Goal: Check status: Check status

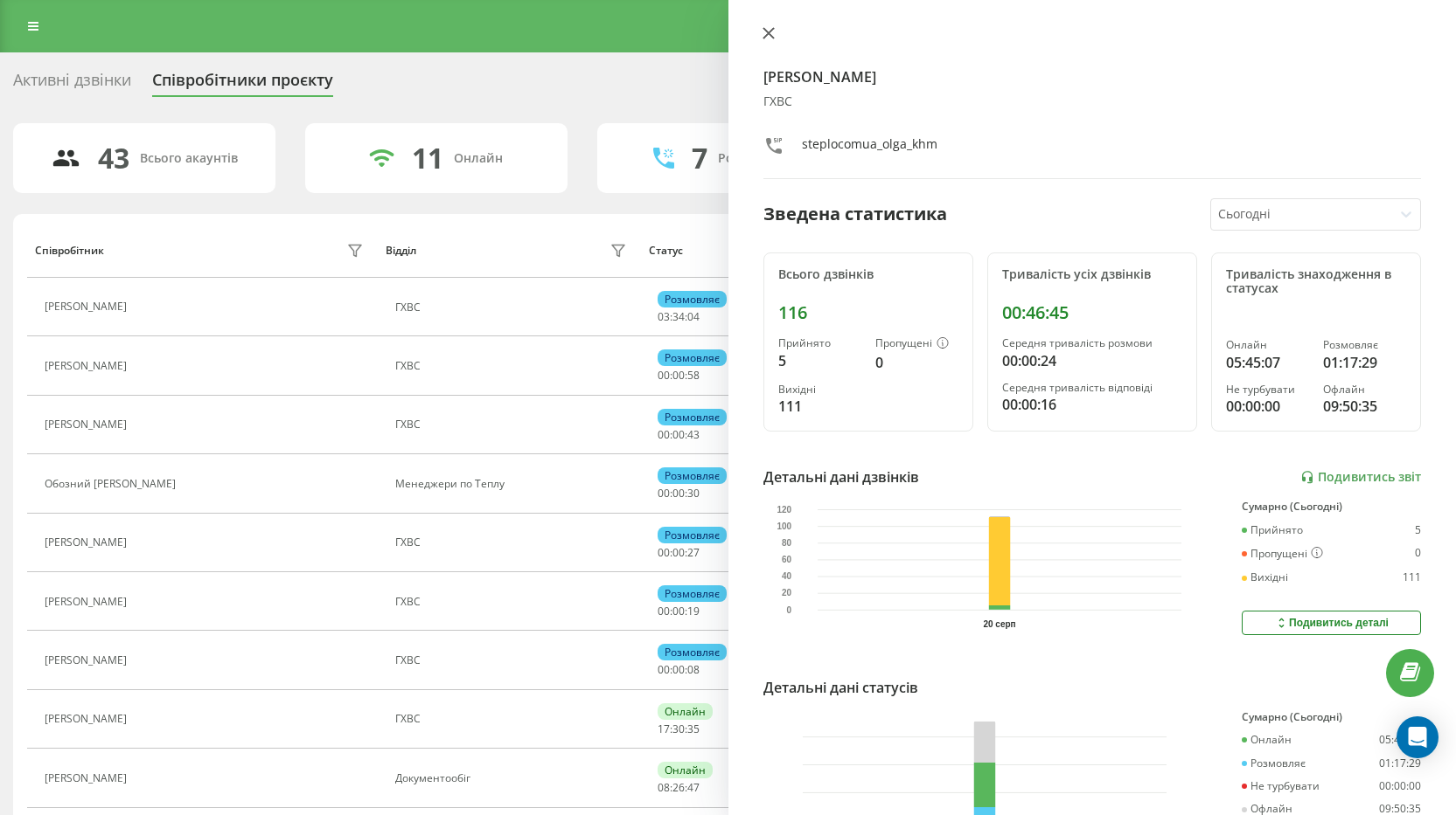
click at [761, 33] on button at bounding box center [768, 35] width 23 height 17
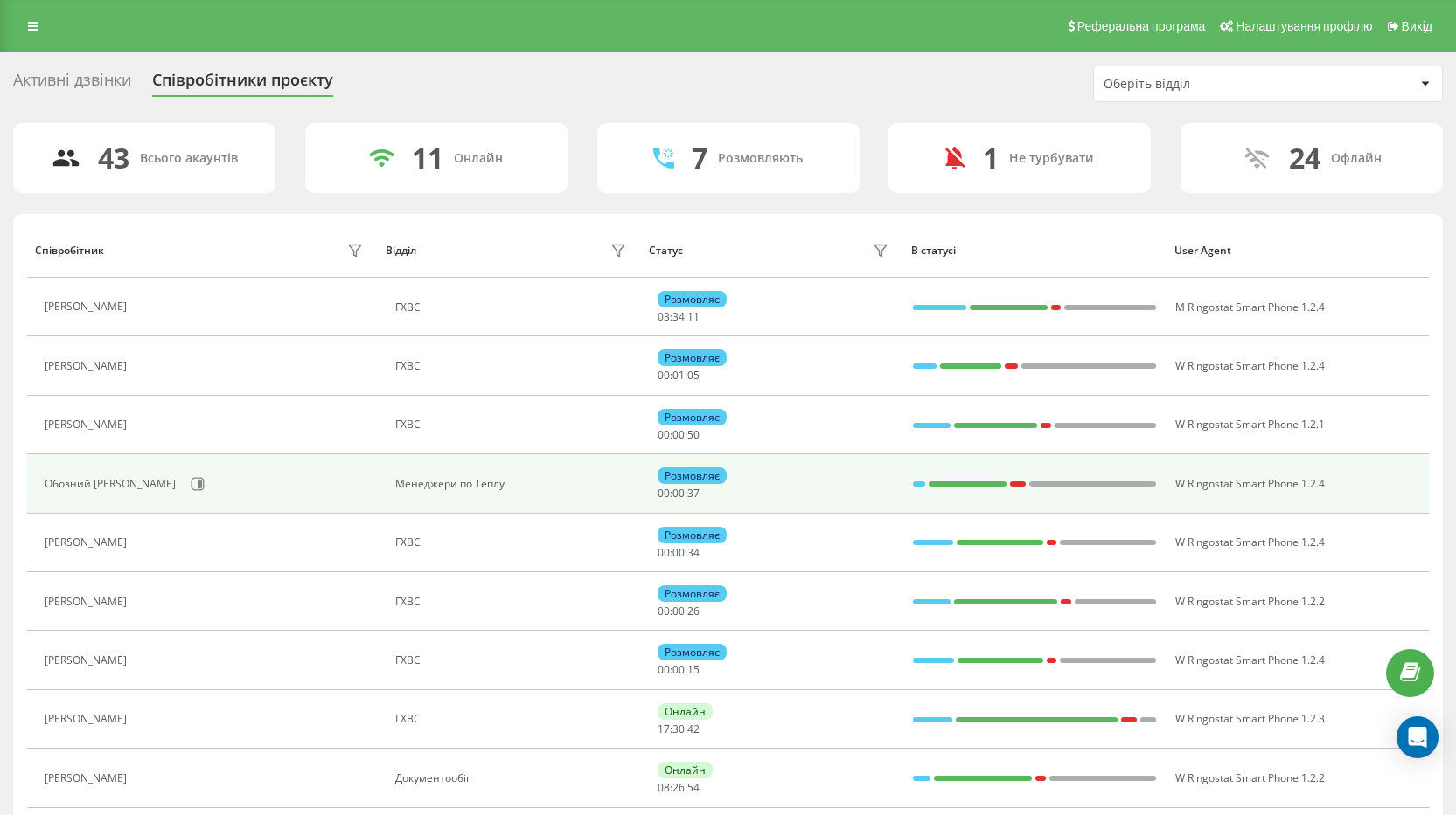
drag, startPoint x: 293, startPoint y: 603, endPoint x: 339, endPoint y: 459, distance: 151.2
click at [291, 477] on div "Обозний [PERSON_NAME]" at bounding box center [206, 484] width 324 height 30
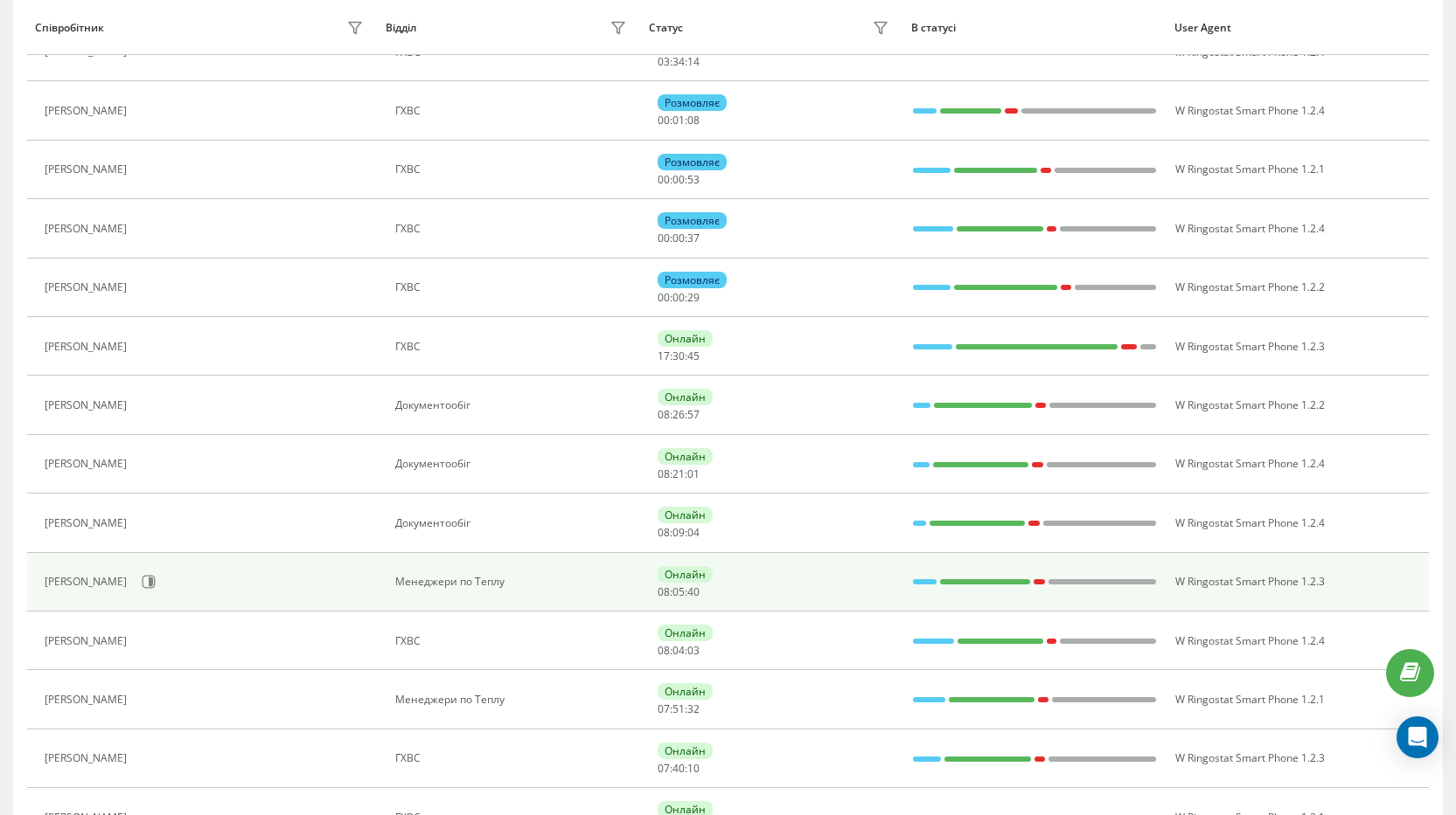
scroll to position [350, 0]
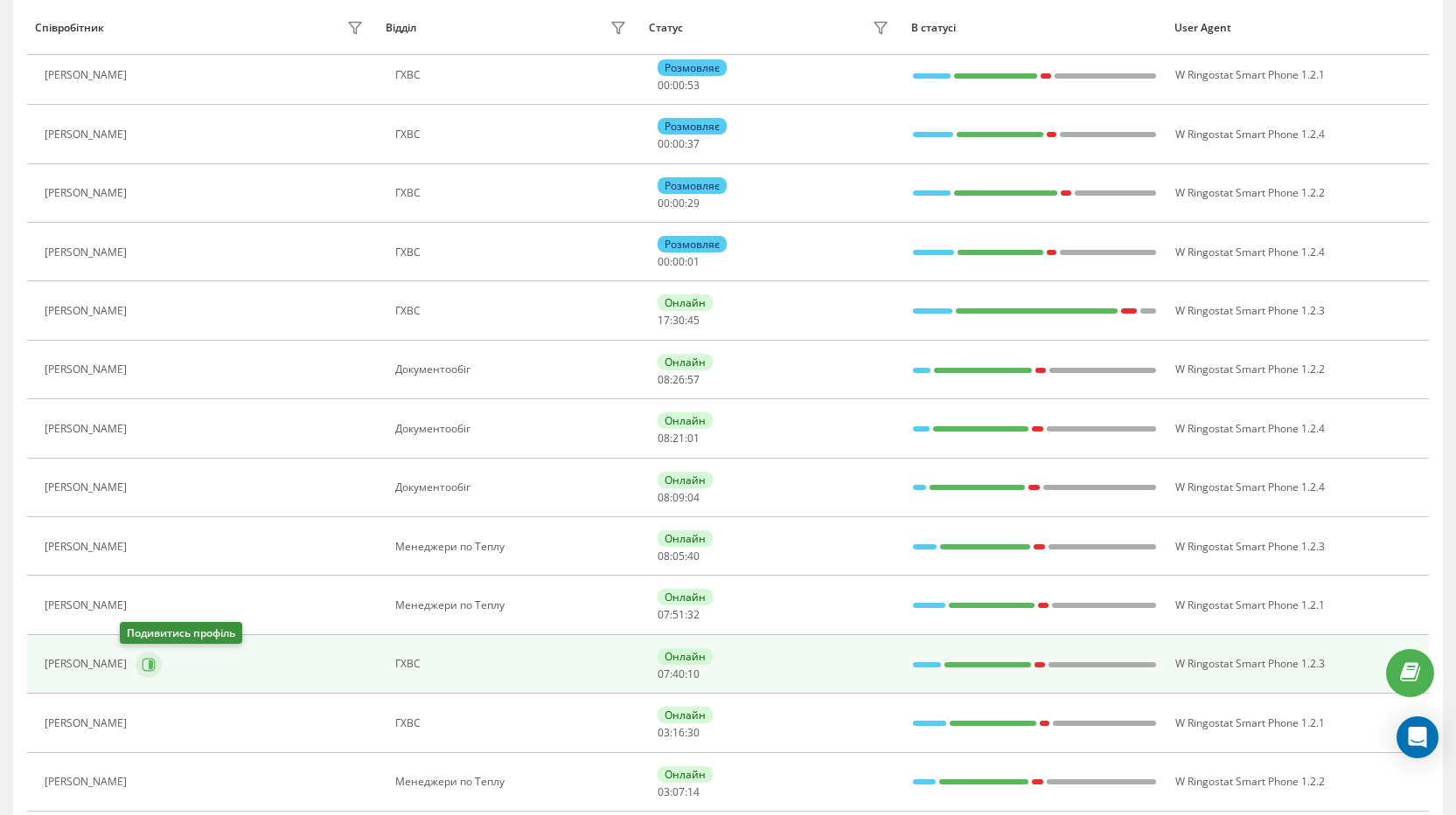
click at [149, 663] on icon at bounding box center [150, 664] width 5 height 8
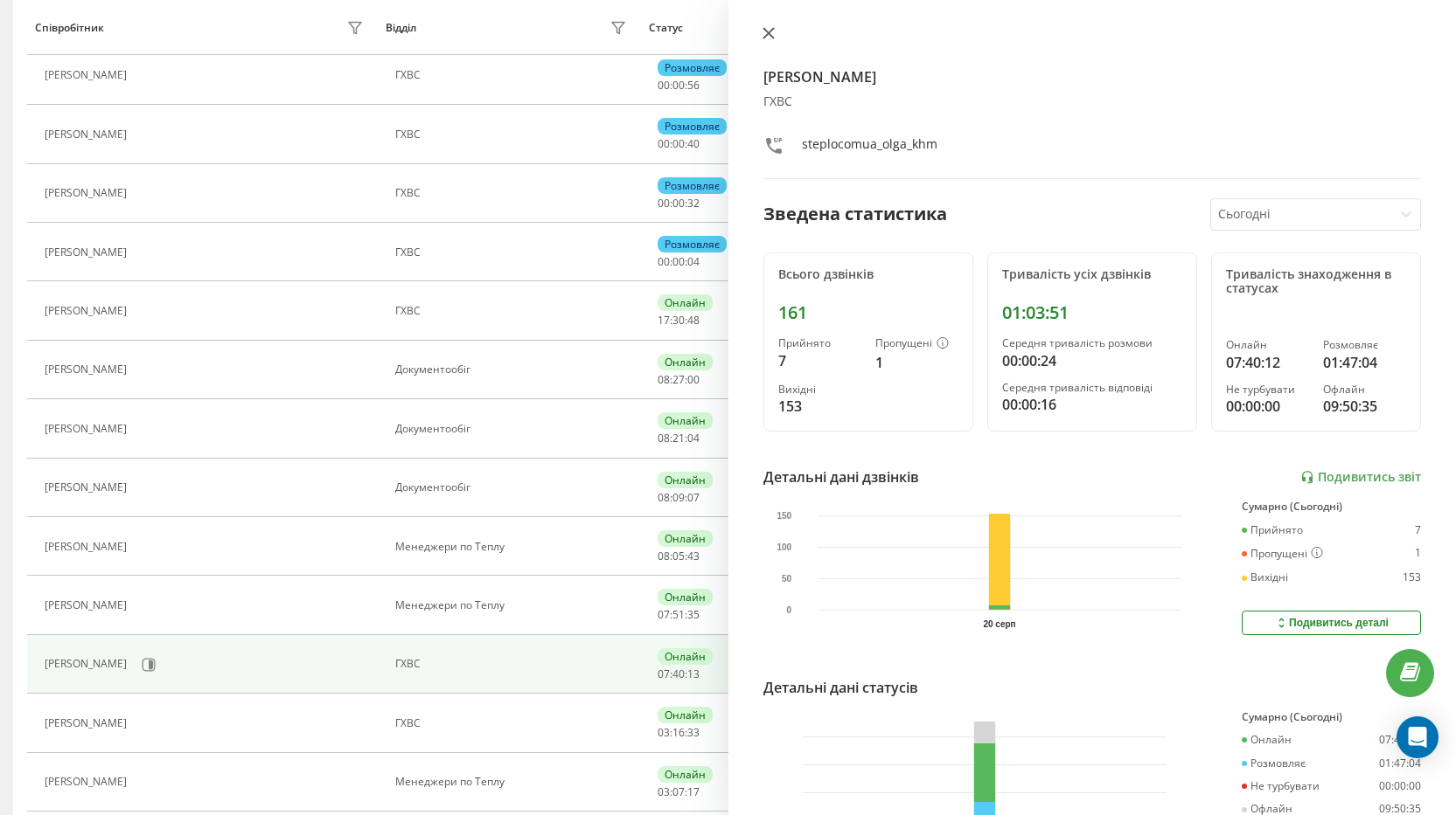
click at [773, 39] on button at bounding box center [768, 35] width 23 height 17
